Goal: Task Accomplishment & Management: Use online tool/utility

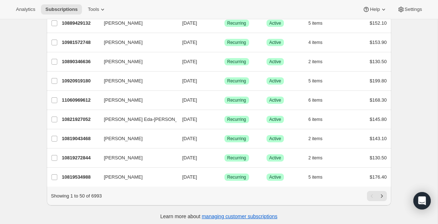
scroll to position [857, 0]
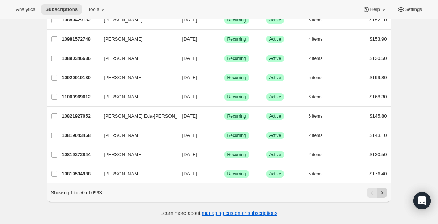
click at [381, 191] on icon "Next" at bounding box center [381, 192] width 7 height 7
click at [380, 192] on icon "Next" at bounding box center [381, 192] width 7 height 7
click at [366, 193] on div "Showing 101 to 150 of 6993" at bounding box center [219, 192] width 336 height 10
click at [370, 193] on icon "Previous" at bounding box center [371, 192] width 7 height 7
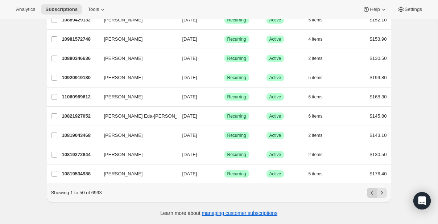
click at [370, 193] on div "Pagination" at bounding box center [372, 192] width 10 height 10
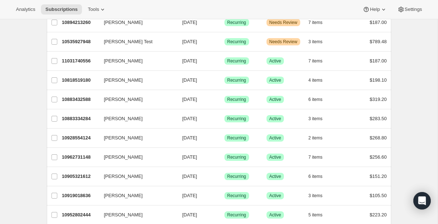
scroll to position [0, 0]
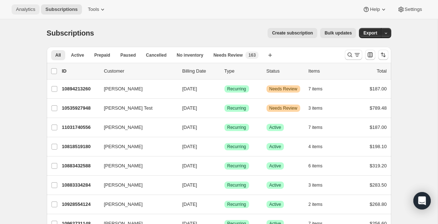
click at [24, 8] on span "Analytics" at bounding box center [25, 10] width 19 height 6
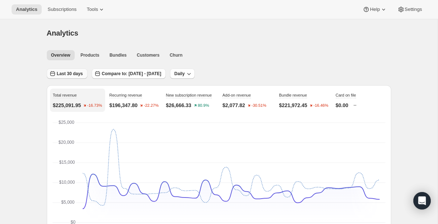
click at [78, 77] on button "Last 30 days" at bounding box center [67, 74] width 41 height 10
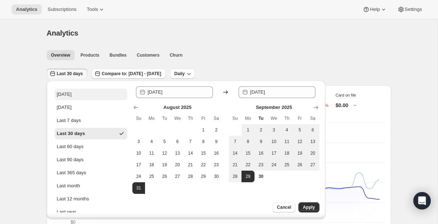
click at [75, 94] on button "[DATE]" at bounding box center [91, 94] width 73 height 12
type input "[DATE]"
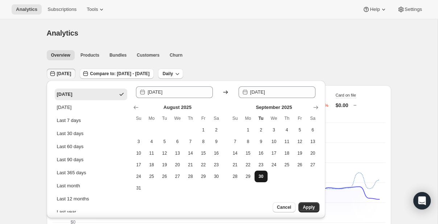
click at [262, 179] on span "30" at bounding box center [260, 176] width 7 height 6
click at [307, 210] on button "Apply" at bounding box center [308, 207] width 21 height 10
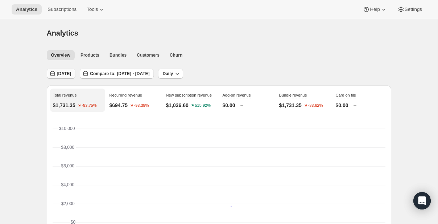
click at [71, 73] on button "[DATE]" at bounding box center [61, 74] width 29 height 10
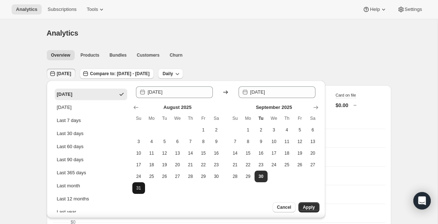
click at [137, 186] on span "31" at bounding box center [138, 188] width 7 height 6
type input "[DATE]"
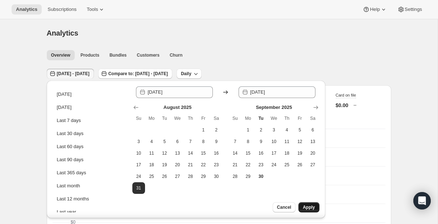
click at [310, 207] on span "Apply" at bounding box center [309, 207] width 12 height 6
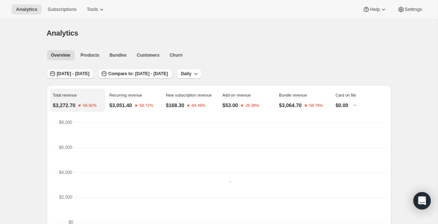
click at [85, 73] on span "[DATE] - [DATE]" at bounding box center [73, 74] width 33 height 6
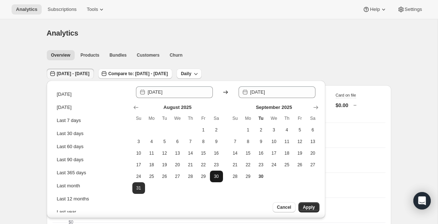
click at [217, 178] on span "30" at bounding box center [216, 176] width 7 height 6
type input "[DATE]"
click at [306, 208] on span "Apply" at bounding box center [309, 207] width 12 height 6
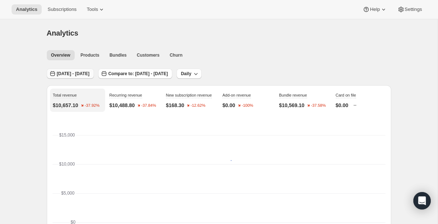
click at [90, 72] on span "[DATE] - [DATE]" at bounding box center [73, 74] width 33 height 6
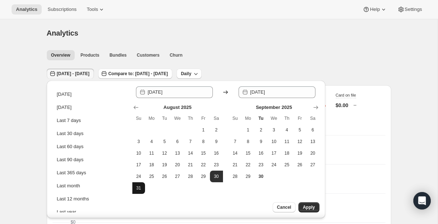
click at [137, 187] on span "31" at bounding box center [138, 188] width 7 height 6
type input "[DATE]"
click at [141, 187] on span "31" at bounding box center [138, 188] width 7 height 6
type input "[DATE]"
click at [311, 206] on span "Apply" at bounding box center [309, 207] width 12 height 6
